Goal: Task Accomplishment & Management: Manage account settings

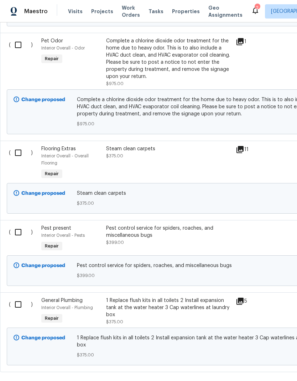
scroll to position [1571, -2]
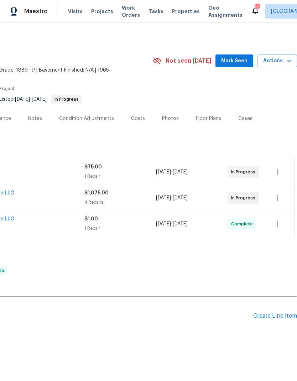
scroll to position [0, 105]
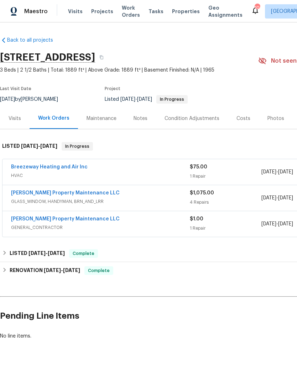
click at [85, 189] on span "Glen Property Maintenance LLC" at bounding box center [65, 192] width 109 height 7
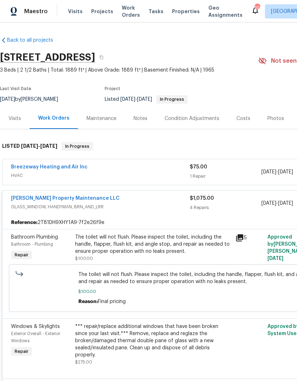
click at [78, 198] on link "Glen Property Maintenance LLC" at bounding box center [65, 198] width 109 height 5
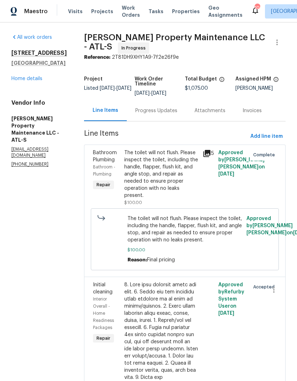
click at [163, 113] on div "Progress Updates" at bounding box center [156, 110] width 42 height 7
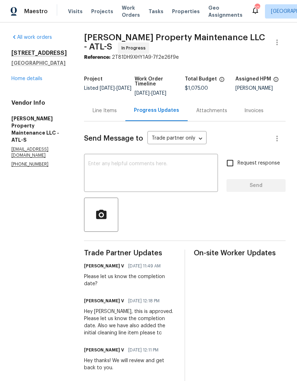
click at [110, 109] on div "Line Items" at bounding box center [105, 110] width 24 height 7
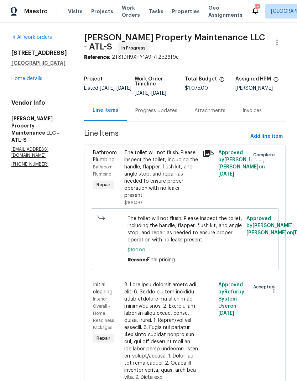
click at [40, 78] on link "Home details" at bounding box center [26, 78] width 31 height 5
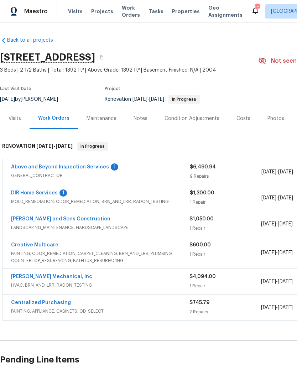
click at [39, 192] on link "DIR Home Services" at bounding box center [34, 193] width 47 height 5
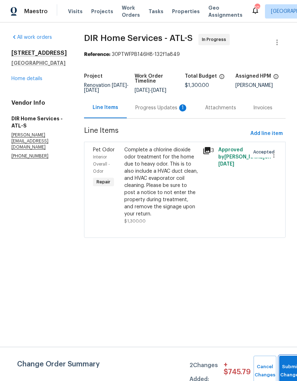
click at [286, 366] on button "Submit Changes" at bounding box center [290, 371] width 23 height 31
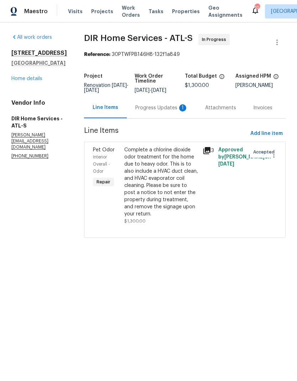
click at [165, 111] on div "Progress Updates 1" at bounding box center [161, 107] width 53 height 7
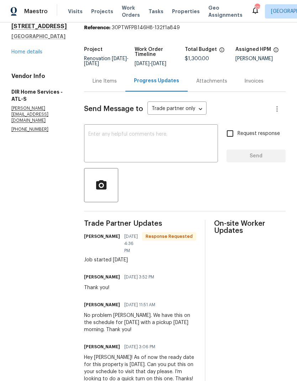
scroll to position [26, 0]
click at [110, 85] on div "Line Items" at bounding box center [105, 81] width 24 height 7
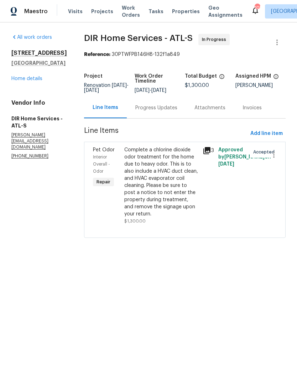
click at [36, 79] on link "Home details" at bounding box center [26, 78] width 31 height 5
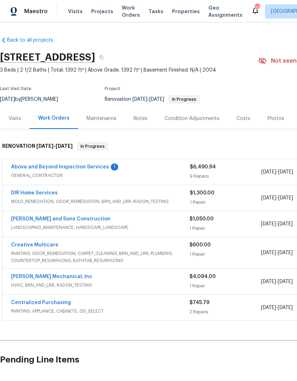
click at [80, 168] on link "Above and Beyond Inspection Services" at bounding box center [60, 167] width 98 height 5
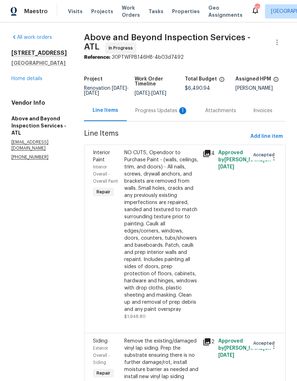
click at [165, 114] on div "Progress Updates 1" at bounding box center [161, 110] width 53 height 7
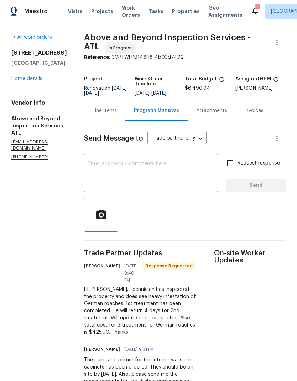
click at [117, 111] on div "Line Items" at bounding box center [105, 110] width 24 height 7
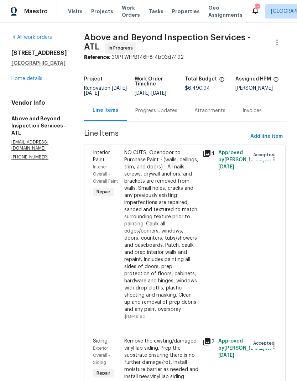
click at [36, 79] on link "Home details" at bounding box center [26, 78] width 31 height 5
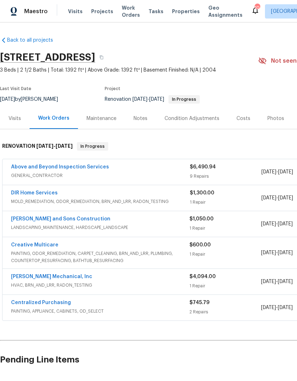
click at [95, 166] on link "Above and Beyond Inspection Services" at bounding box center [60, 167] width 98 height 5
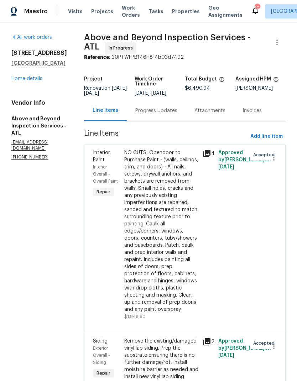
click at [167, 114] on div "Progress Updates" at bounding box center [156, 110] width 42 height 7
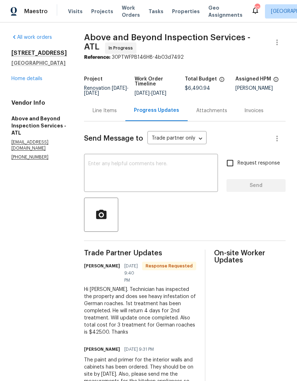
click at [117, 114] on div "Line Items" at bounding box center [105, 110] width 24 height 7
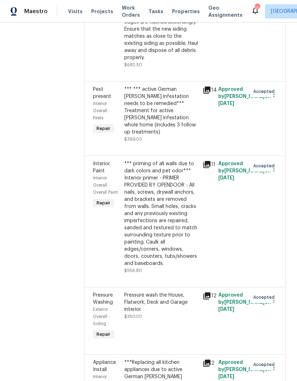
scroll to position [374, 0]
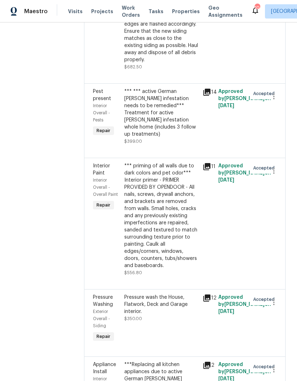
click at [185, 138] on div "*** *** active German roach infestation needs to be remedied*** Treatment for a…" at bounding box center [161, 113] width 74 height 50
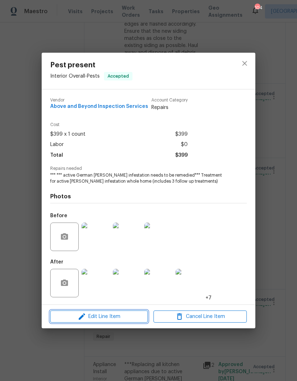
click at [138, 317] on span "Edit Line Item" at bounding box center [98, 316] width 93 height 9
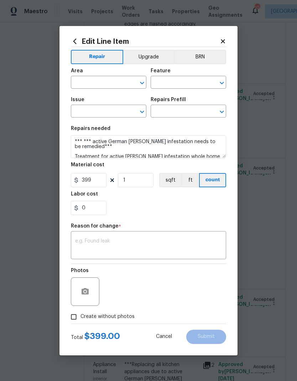
type input "Interior Overall"
type input "Pests"
type input "Pest present"
type input "Treat for roaches $399.00"
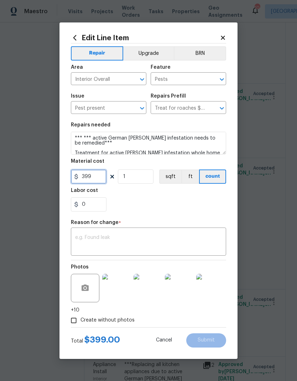
click at [100, 176] on input "399" at bounding box center [89, 177] width 36 height 14
type input "425"
click at [145, 178] on input "1" at bounding box center [136, 177] width 36 height 14
click at [170, 237] on textarea at bounding box center [148, 242] width 147 height 15
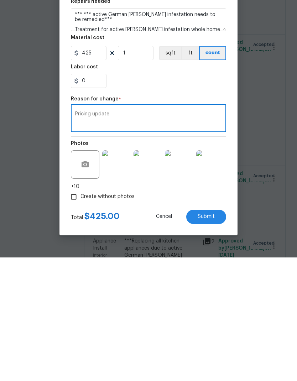
type textarea "Pricing update"
click at [212, 338] on span "Submit" at bounding box center [206, 340] width 17 height 5
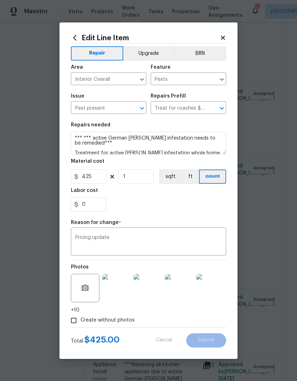
type input "399"
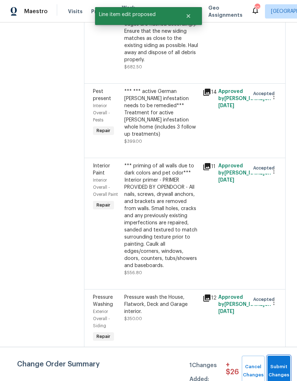
click at [275, 369] on span "Submit Changes" at bounding box center [279, 371] width 16 height 16
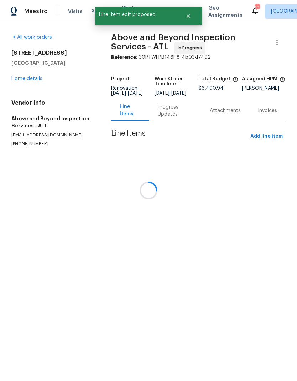
scroll to position [0, 0]
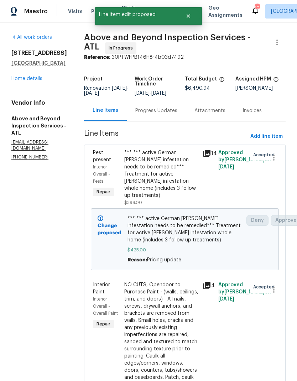
click at [173, 184] on div "*** *** active German roach infestation needs to be remedied*** Treatment for a…" at bounding box center [161, 174] width 74 height 50
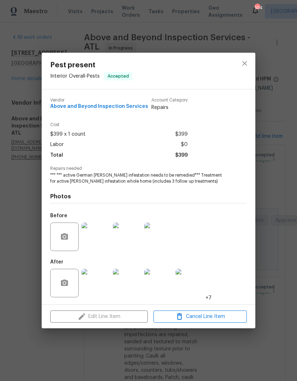
click at [95, 287] on img at bounding box center [96, 283] width 28 height 28
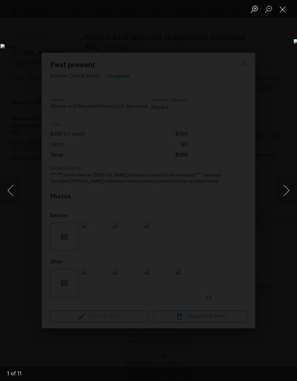
click at [285, 194] on button "Next image" at bounding box center [286, 190] width 21 height 28
click at [284, 195] on button "Next image" at bounding box center [286, 190] width 21 height 28
click at [284, 197] on button "Next image" at bounding box center [286, 190] width 21 height 28
click at [287, 191] on button "Next image" at bounding box center [286, 190] width 21 height 28
click at [289, 192] on button "Next image" at bounding box center [286, 190] width 21 height 28
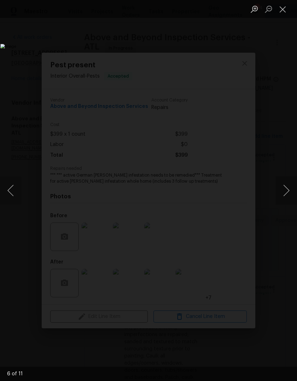
click at [288, 193] on button "Next image" at bounding box center [286, 190] width 21 height 28
click at [286, 193] on button "Next image" at bounding box center [286, 190] width 21 height 28
click at [285, 192] on button "Next image" at bounding box center [286, 190] width 21 height 28
click at [287, 191] on button "Next image" at bounding box center [286, 190] width 21 height 28
click at [287, 187] on button "Next image" at bounding box center [286, 190] width 21 height 28
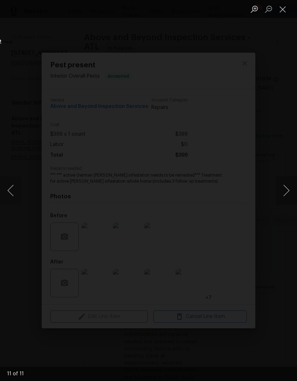
click at [286, 191] on button "Next image" at bounding box center [286, 190] width 21 height 28
click at [287, 191] on button "Next image" at bounding box center [286, 190] width 21 height 28
click at [288, 190] on button "Next image" at bounding box center [286, 190] width 21 height 28
click at [287, 190] on button "Next image" at bounding box center [286, 190] width 21 height 28
click at [288, 190] on button "Next image" at bounding box center [286, 190] width 21 height 28
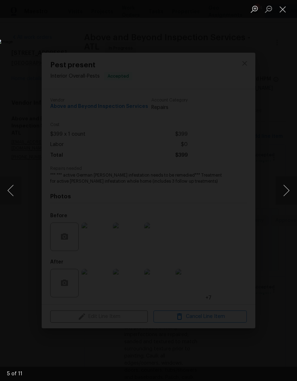
click at [284, 11] on button "Close lightbox" at bounding box center [283, 9] width 14 height 12
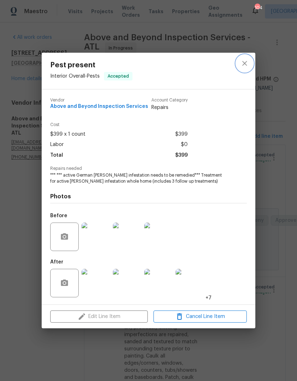
click at [246, 62] on icon "close" at bounding box center [244, 63] width 9 height 9
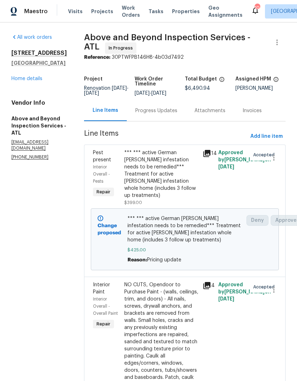
click at [35, 81] on link "Home details" at bounding box center [26, 78] width 31 height 5
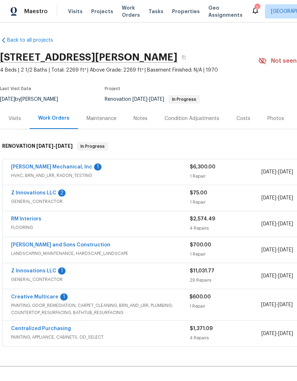
click at [54, 295] on link "Creative Multicare" at bounding box center [34, 297] width 47 height 5
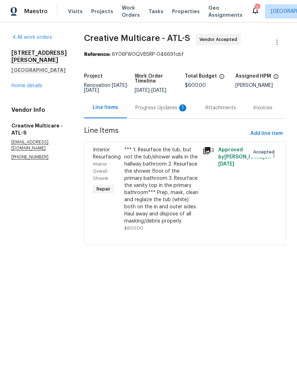
click at [162, 111] on div "Progress Updates 1" at bounding box center [161, 107] width 53 height 7
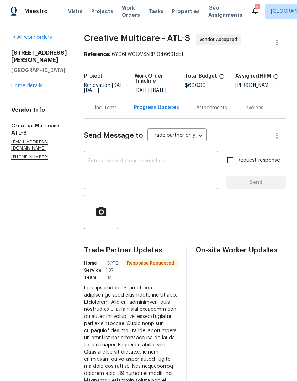
click at [36, 83] on link "Home details" at bounding box center [26, 85] width 31 height 5
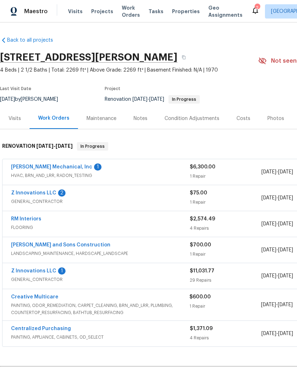
click at [51, 271] on link "Z Innovations LLC" at bounding box center [33, 271] width 45 height 5
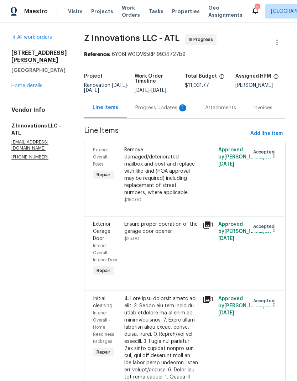
click at [159, 108] on div "Progress Updates 1" at bounding box center [161, 107] width 53 height 7
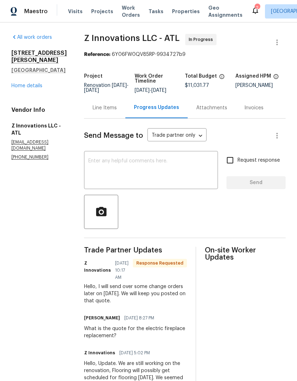
click at [164, 159] on textarea at bounding box center [150, 171] width 125 height 25
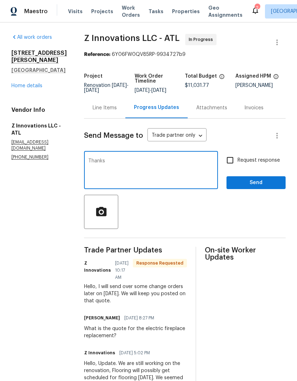
type textarea "Thanks"
click at [254, 181] on span "Send" at bounding box center [256, 182] width 48 height 9
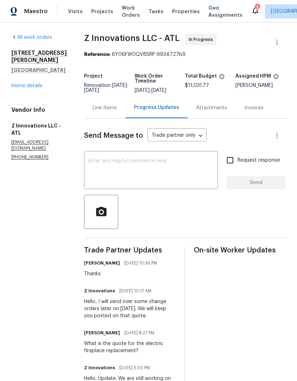
click at [105, 106] on div "Line Items" at bounding box center [105, 107] width 24 height 7
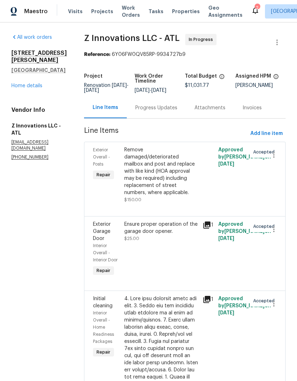
click at [37, 83] on link "Home details" at bounding box center [26, 85] width 31 height 5
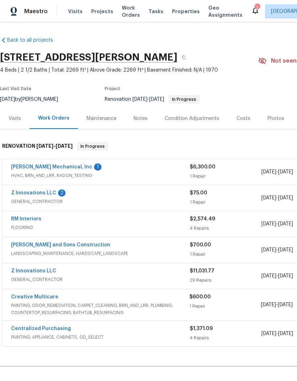
click at [44, 194] on link "Z Innovations LLC" at bounding box center [33, 193] width 45 height 5
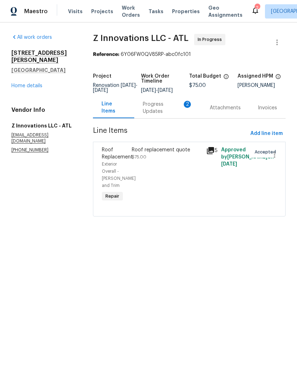
click at [159, 114] on div "Progress Updates 2" at bounding box center [168, 108] width 50 height 14
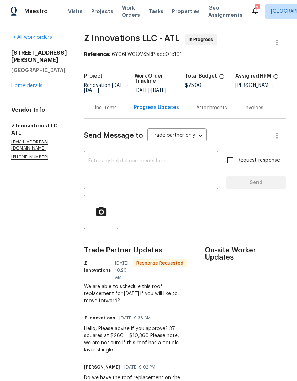
scroll to position [22, 0]
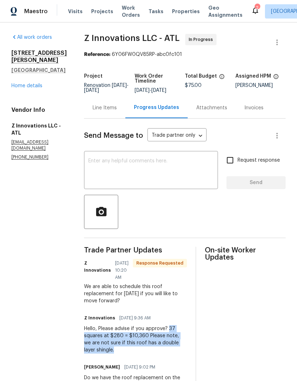
copy div "37 squares at $280 = $10,360 Please note, we are not sure if this roof has a do…"
click at [119, 159] on textarea at bounding box center [150, 171] width 125 height 25
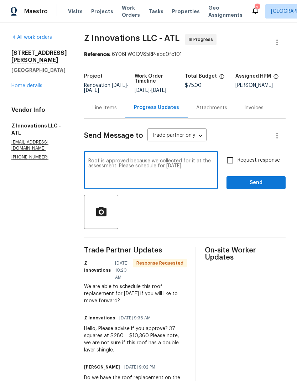
type textarea "Roof is approved because we collected for it at the assessment. Please schedule…"
click at [231, 153] on input "Request response" at bounding box center [230, 160] width 15 height 15
checkbox input "true"
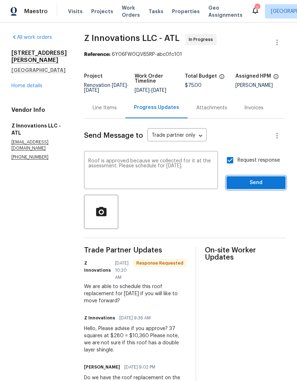
click at [269, 178] on span "Send" at bounding box center [256, 182] width 48 height 9
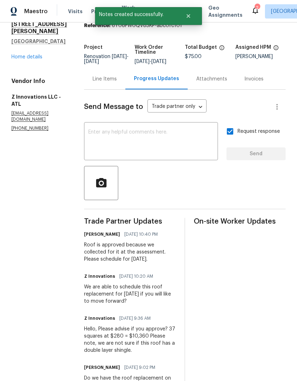
scroll to position [28, 0]
click at [109, 77] on div "Line Items" at bounding box center [105, 79] width 24 height 7
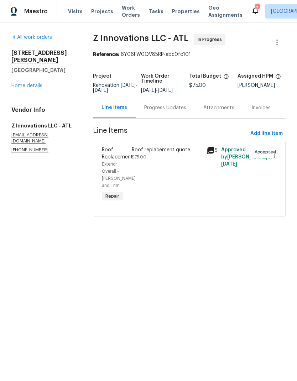
click at [128, 158] on div "Roof Replacement" at bounding box center [115, 153] width 26 height 14
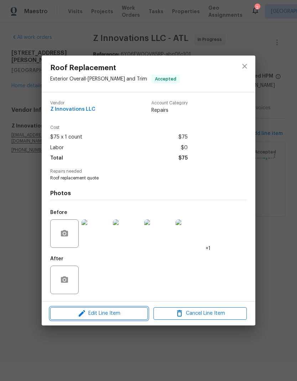
click at [133, 314] on span "Edit Line Item" at bounding box center [98, 313] width 93 height 9
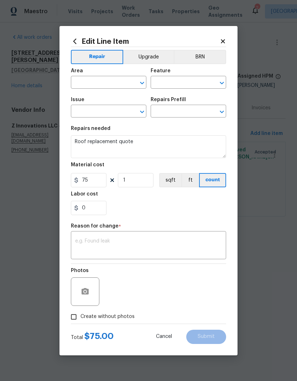
type input "Exterior Overall"
type input "Eaves and Trim"
type input "Roof Replacement"
type input "Add a Task $1.00"
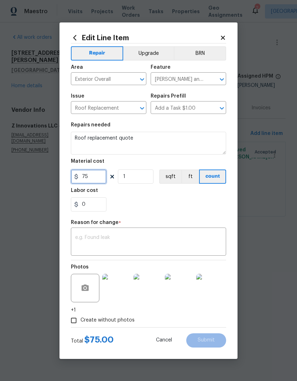
click at [101, 177] on input "75" at bounding box center [89, 177] width 36 height 14
type input "10360"
click at [224, 36] on icon at bounding box center [223, 38] width 4 height 4
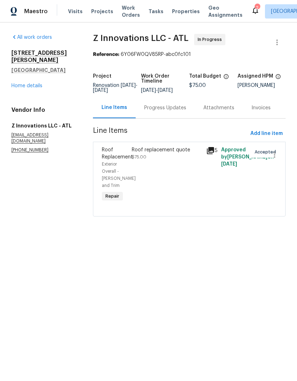
click at [172, 111] on div "Progress Updates" at bounding box center [165, 107] width 42 height 7
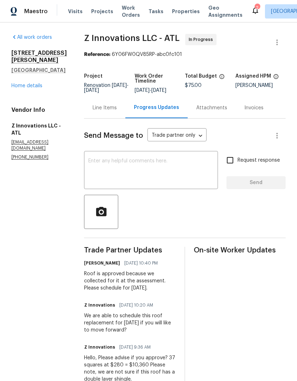
click at [111, 107] on div "Line Items" at bounding box center [105, 107] width 24 height 7
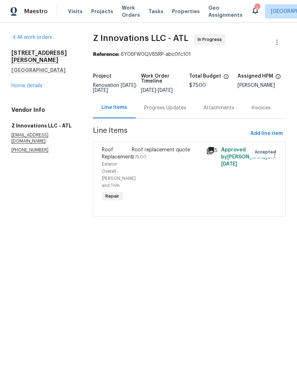
click at [125, 160] on span "Roof Replacement" at bounding box center [117, 153] width 31 height 12
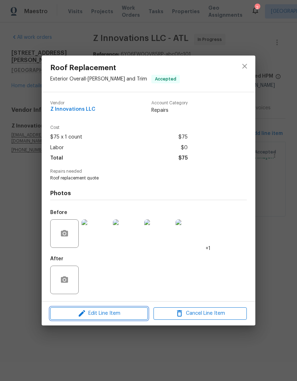
click at [123, 316] on span "Edit Line Item" at bounding box center [98, 313] width 93 height 9
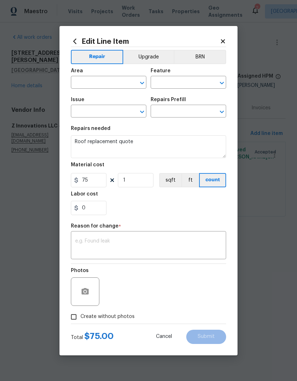
type input "Exterior Overall"
type input "Eaves and Trim"
type input "Roof Replacement"
type input "Add a Task $1.00"
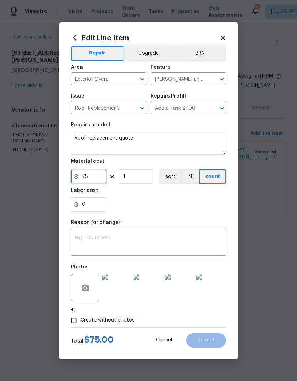
click at [99, 177] on input "75" at bounding box center [89, 177] width 36 height 14
type input "10360"
click at [138, 176] on input "1" at bounding box center [136, 177] width 36 height 14
click at [138, 234] on div "x ​" at bounding box center [148, 242] width 155 height 26
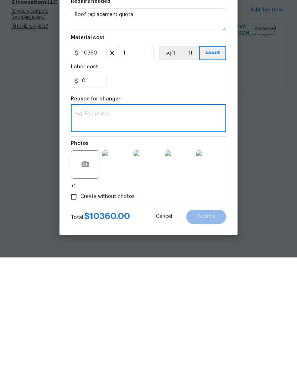
click at [117, 235] on textarea at bounding box center [148, 242] width 147 height 15
paste textarea "37 squares at $280 = $10,360 Please note, we are not sure if this roof has a do…"
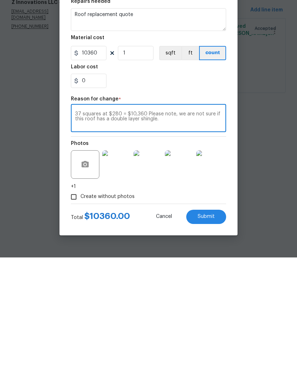
type textarea "37 squares at $280 = $10,360 Please note, we are not sure if this roof has a do…"
click at [215, 333] on button "Submit" at bounding box center [206, 340] width 40 height 14
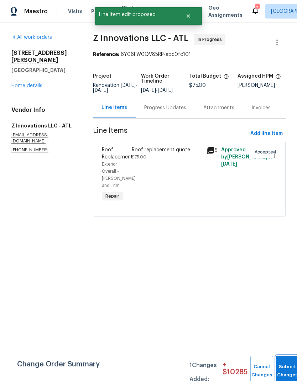
click at [284, 368] on button "Submit Changes" at bounding box center [287, 371] width 23 height 31
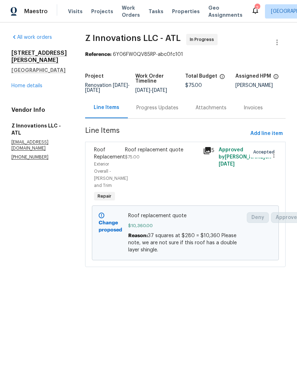
click at [30, 83] on link "Home details" at bounding box center [26, 85] width 31 height 5
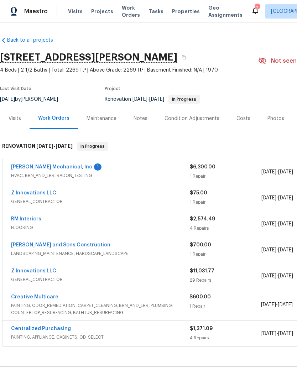
click at [61, 168] on link "[PERSON_NAME] Mechanical, Inc" at bounding box center [51, 167] width 81 height 5
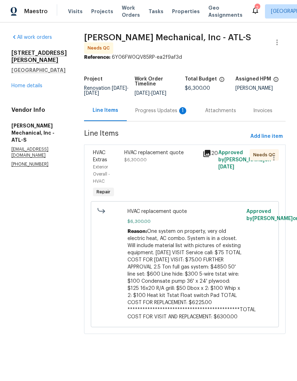
click at [159, 114] on div "Progress Updates 1" at bounding box center [161, 110] width 53 height 7
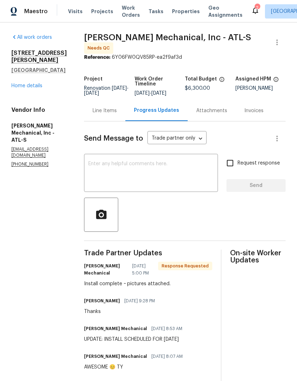
click at [116, 114] on div "Line Items" at bounding box center [105, 110] width 24 height 7
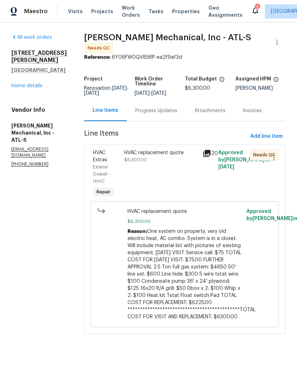
click at [190, 298] on span "**********" at bounding box center [192, 274] width 128 height 90
click at [166, 156] on div "HVAC replacement quote" at bounding box center [161, 152] width 74 height 7
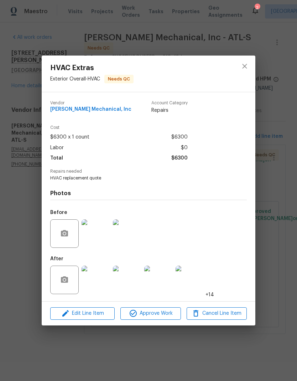
click at [99, 282] on img at bounding box center [96, 280] width 28 height 28
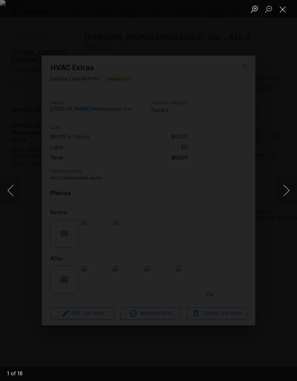
click at [286, 188] on button "Next image" at bounding box center [286, 190] width 21 height 28
click at [286, 189] on button "Next image" at bounding box center [286, 190] width 21 height 28
click at [25, 188] on div "Lightbox" at bounding box center [148, 190] width 297 height 381
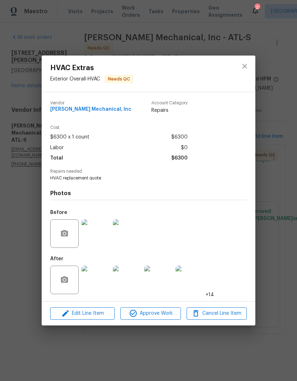
click at [88, 284] on img at bounding box center [96, 280] width 28 height 28
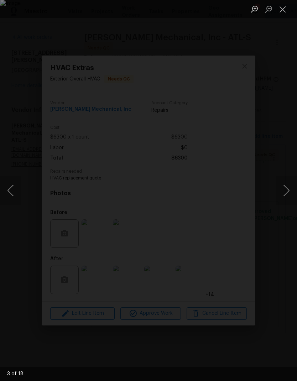
click at [287, 194] on button "Next image" at bounding box center [286, 190] width 21 height 28
click at [287, 193] on button "Next image" at bounding box center [286, 190] width 21 height 28
click at [287, 194] on button "Next image" at bounding box center [286, 190] width 21 height 28
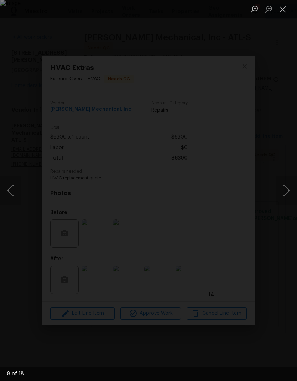
click at [287, 193] on button "Next image" at bounding box center [286, 190] width 21 height 28
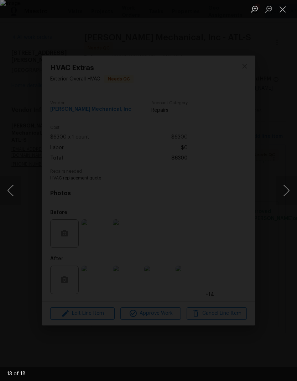
click at [287, 193] on button "Next image" at bounding box center [286, 190] width 21 height 28
click at [287, 194] on button "Next image" at bounding box center [286, 190] width 21 height 28
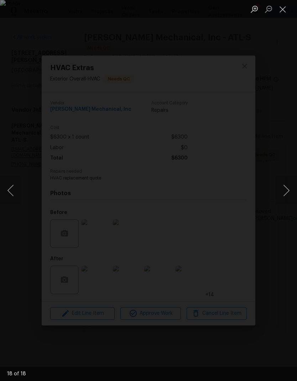
click at [287, 194] on button "Next image" at bounding box center [286, 190] width 21 height 28
click at [286, 194] on button "Next image" at bounding box center [286, 190] width 21 height 28
click at [285, 9] on button "Close lightbox" at bounding box center [283, 9] width 14 height 12
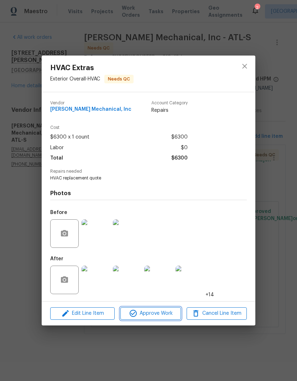
click at [160, 316] on span "Approve Work" at bounding box center [151, 313] width 56 height 9
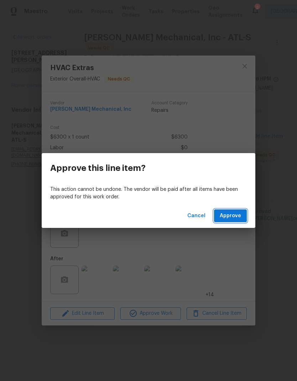
click at [232, 217] on span "Approve" at bounding box center [230, 216] width 21 height 9
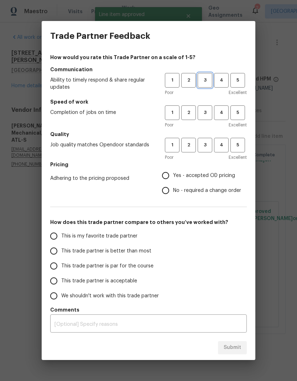
click at [204, 81] on span "3" at bounding box center [204, 80] width 13 height 8
click at [203, 108] on button "3" at bounding box center [205, 112] width 15 height 15
click at [204, 142] on span "3" at bounding box center [204, 145] width 13 height 8
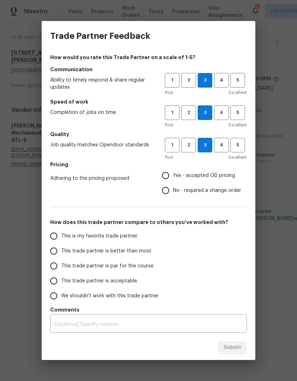
click at [169, 191] on input "No - required a change order" at bounding box center [165, 190] width 15 height 15
radio input "true"
click at [54, 267] on input "This trade partner is par for the course" at bounding box center [53, 266] width 15 height 15
click at [234, 348] on span "Submit" at bounding box center [232, 347] width 17 height 9
radio input "true"
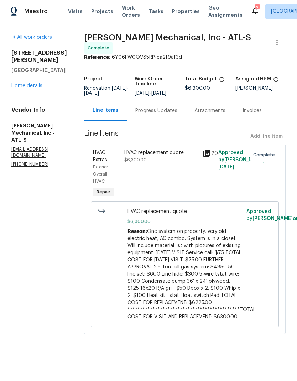
click at [37, 83] on link "Home details" at bounding box center [26, 85] width 31 height 5
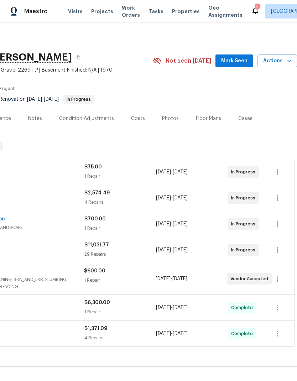
scroll to position [0, 105]
click at [135, 116] on div "Costs" at bounding box center [138, 118] width 14 height 7
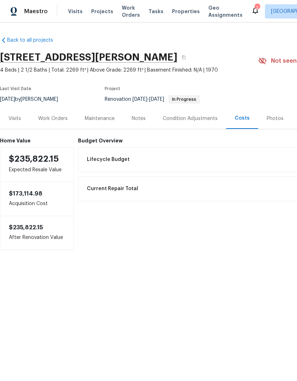
click at [57, 115] on div "Work Orders" at bounding box center [53, 118] width 30 height 7
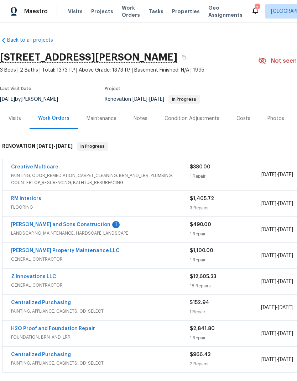
click at [73, 224] on link "[PERSON_NAME] and Sons Construction" at bounding box center [60, 224] width 99 height 5
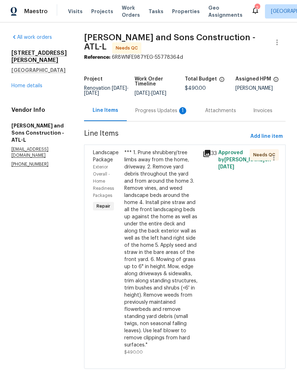
click at [155, 107] on div "Progress Updates 1" at bounding box center [161, 110] width 53 height 7
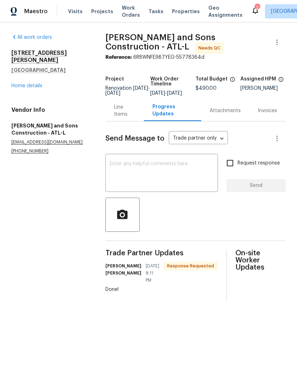
click at [161, 167] on textarea at bounding box center [162, 173] width 104 height 25
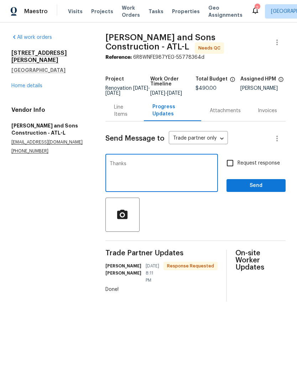
type textarea "Thanks"
click at [256, 190] on span "Send" at bounding box center [256, 185] width 48 height 9
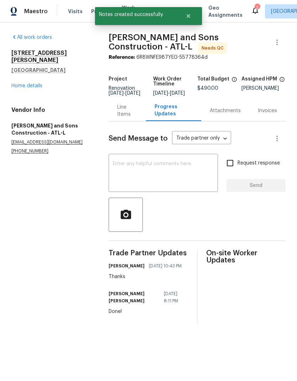
click at [134, 117] on div "Line Items" at bounding box center [127, 111] width 20 height 14
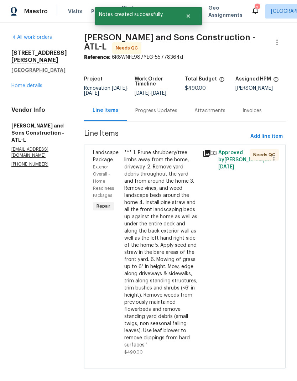
click at [157, 270] on div "*** 1. Prune shrubbery/tree limbs away from the home, driveway. 2. Remove yard …" at bounding box center [161, 248] width 74 height 199
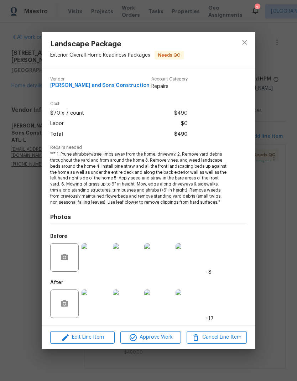
click at [98, 308] on img at bounding box center [96, 304] width 28 height 28
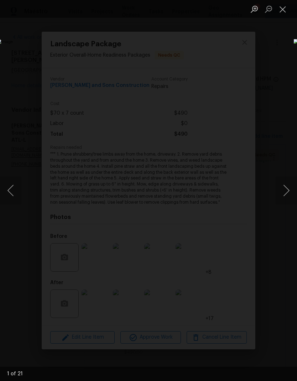
click at [287, 190] on button "Next image" at bounding box center [286, 190] width 21 height 28
click at [285, 188] on button "Next image" at bounding box center [286, 190] width 21 height 28
click at [284, 189] on button "Next image" at bounding box center [286, 190] width 21 height 28
click at [282, 189] on button "Next image" at bounding box center [286, 190] width 21 height 28
click at [282, 191] on button "Next image" at bounding box center [286, 190] width 21 height 28
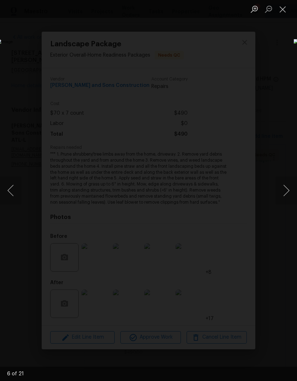
click at [282, 191] on button "Next image" at bounding box center [286, 190] width 21 height 28
click at [9, 189] on button "Previous image" at bounding box center [10, 190] width 21 height 28
click at [286, 191] on button "Next image" at bounding box center [286, 190] width 21 height 28
click at [285, 191] on button "Next image" at bounding box center [286, 190] width 21 height 28
click at [284, 192] on button "Next image" at bounding box center [286, 190] width 21 height 28
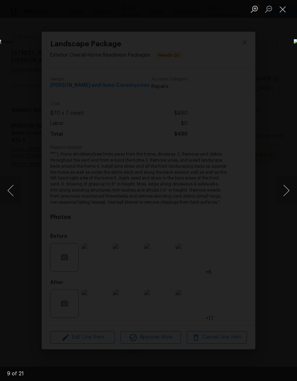
click at [285, 193] on button "Next image" at bounding box center [286, 190] width 21 height 28
click at [285, 189] on button "Next image" at bounding box center [286, 190] width 21 height 28
click at [287, 191] on button "Next image" at bounding box center [286, 190] width 21 height 28
click at [283, 12] on button "Close lightbox" at bounding box center [283, 9] width 14 height 12
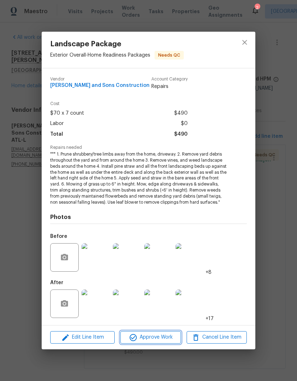
click at [165, 337] on span "Approve Work" at bounding box center [151, 337] width 56 height 9
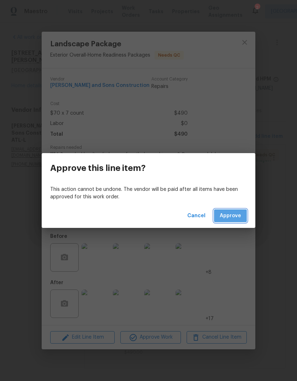
click at [241, 214] on span "Approve" at bounding box center [230, 216] width 21 height 9
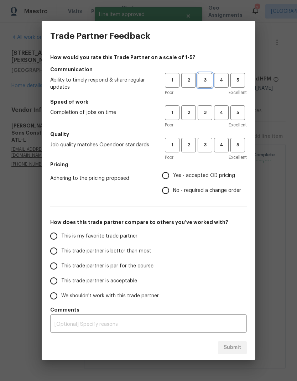
click at [206, 79] on span "3" at bounding box center [204, 80] width 13 height 8
click at [202, 110] on span "3" at bounding box center [204, 113] width 13 height 8
click at [204, 143] on span "3" at bounding box center [204, 145] width 13 height 8
click at [167, 175] on input "Yes - accepted OD pricing" at bounding box center [165, 175] width 15 height 15
radio input "true"
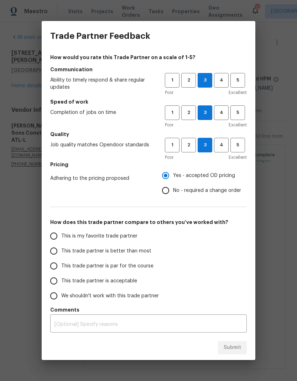
click at [58, 265] on input "This trade partner is par for the course" at bounding box center [53, 266] width 15 height 15
click at [240, 348] on span "Submit" at bounding box center [232, 347] width 17 height 9
radio input "true"
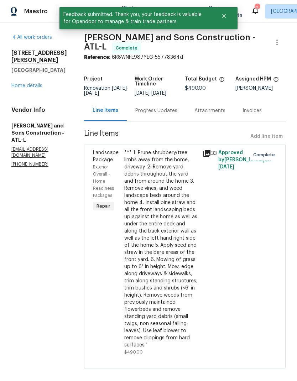
click at [38, 88] on link "Home details" at bounding box center [26, 85] width 31 height 5
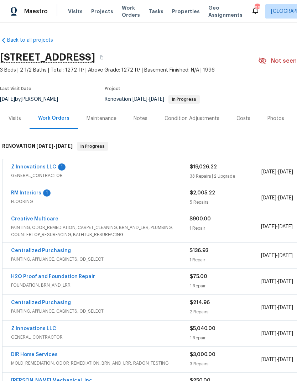
click at [33, 191] on link "RM Interiors" at bounding box center [26, 193] width 30 height 5
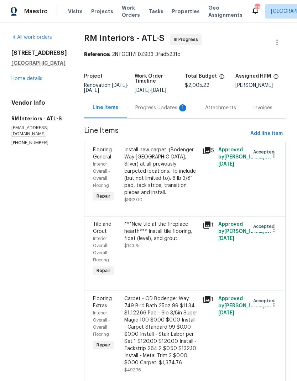
click at [159, 108] on div "Progress Updates 1" at bounding box center [161, 107] width 53 height 7
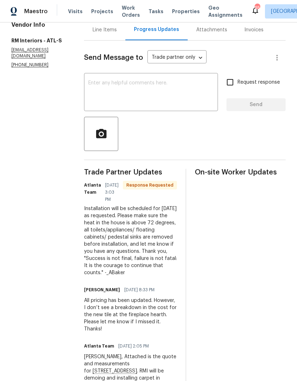
scroll to position [70, 0]
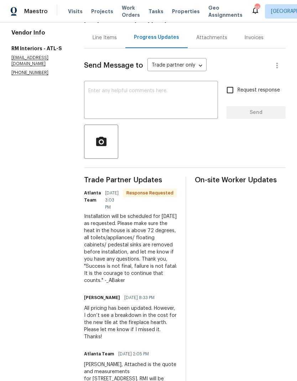
click at [160, 96] on textarea at bounding box center [150, 100] width 125 height 25
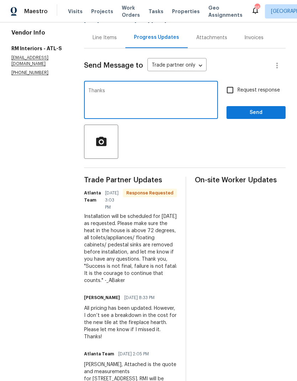
type textarea "Thanks"
click at [230, 89] on input "Request response" at bounding box center [230, 90] width 15 height 15
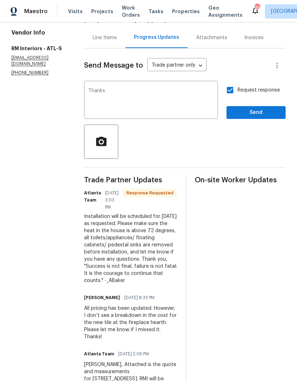
click at [231, 87] on input "Request response" at bounding box center [230, 90] width 15 height 15
checkbox input "false"
click at [254, 109] on span "Send" at bounding box center [256, 112] width 48 height 9
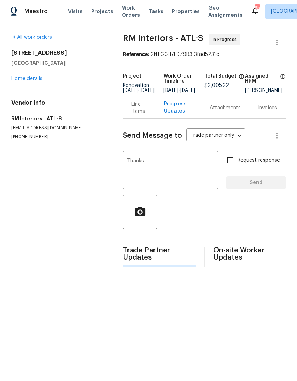
scroll to position [0, 0]
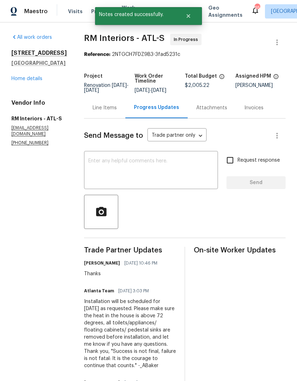
click at [101, 107] on div "Line Items" at bounding box center [105, 107] width 24 height 7
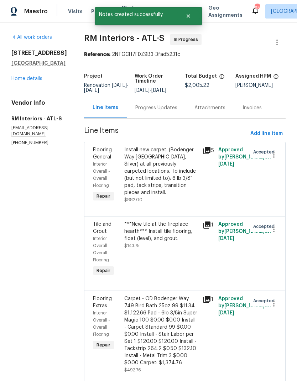
click at [40, 81] on link "Home details" at bounding box center [26, 78] width 31 height 5
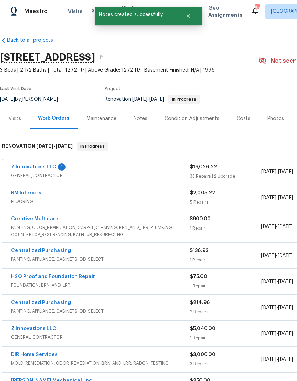
click at [39, 166] on link "Z Innovations LLC" at bounding box center [33, 167] width 45 height 5
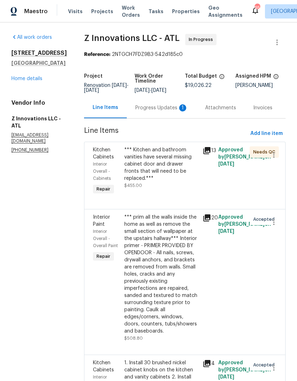
click at [156, 111] on div "Progress Updates 1" at bounding box center [161, 107] width 53 height 7
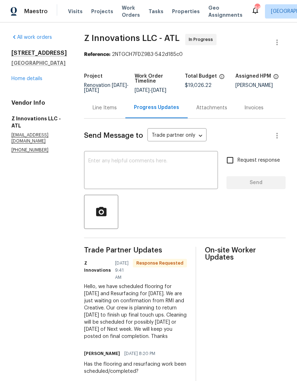
click at [102, 108] on div "Line Items" at bounding box center [105, 107] width 24 height 7
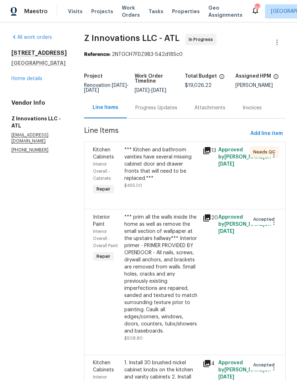
click at [30, 81] on link "Home details" at bounding box center [26, 78] width 31 height 5
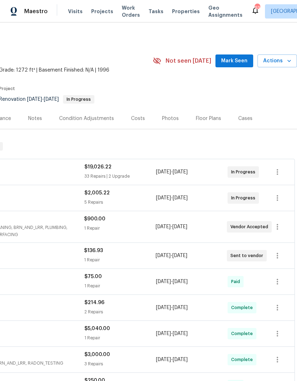
scroll to position [0, 105]
click at [137, 115] on div "Costs" at bounding box center [138, 118] width 14 height 7
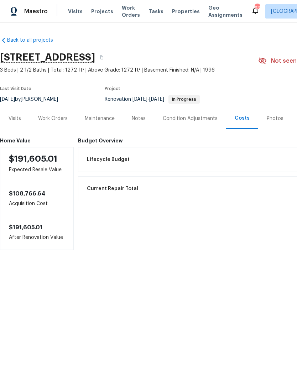
click at [21, 117] on div "Visits" at bounding box center [15, 118] width 30 height 21
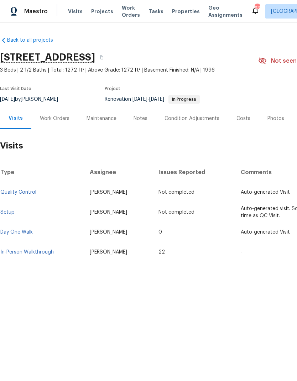
click at [58, 118] on div "Work Orders" at bounding box center [55, 118] width 30 height 7
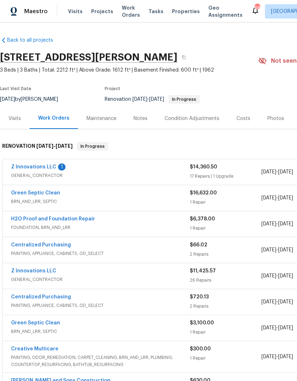
click at [274, 117] on div "Photos" at bounding box center [275, 118] width 17 height 7
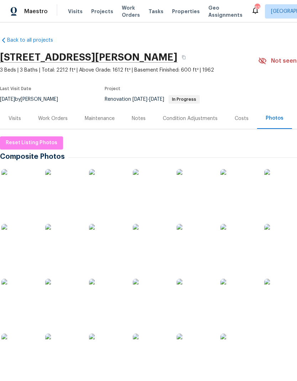
click at [63, 119] on div "Work Orders" at bounding box center [53, 118] width 30 height 7
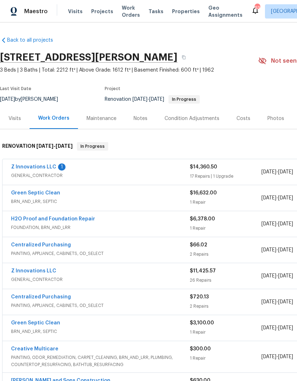
click at [43, 167] on link "Z Innovations LLC" at bounding box center [33, 167] width 45 height 5
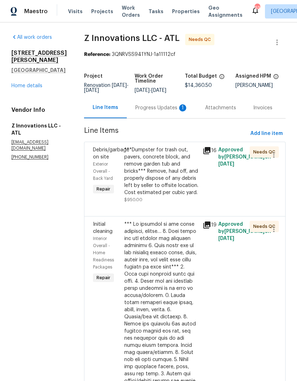
click at [159, 108] on div "Progress Updates 1" at bounding box center [161, 107] width 53 height 7
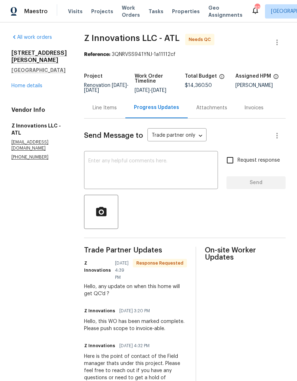
click at [102, 110] on div "Line Items" at bounding box center [105, 107] width 24 height 7
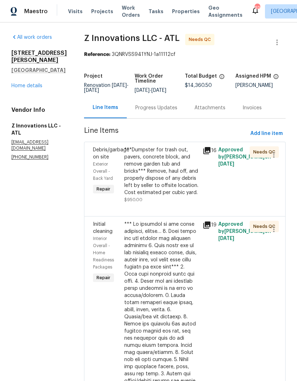
click at [39, 83] on link "Home details" at bounding box center [26, 85] width 31 height 5
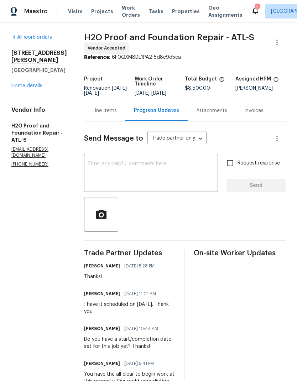
click at [18, 88] on link "Home details" at bounding box center [26, 85] width 31 height 5
